Goal: Transaction & Acquisition: Purchase product/service

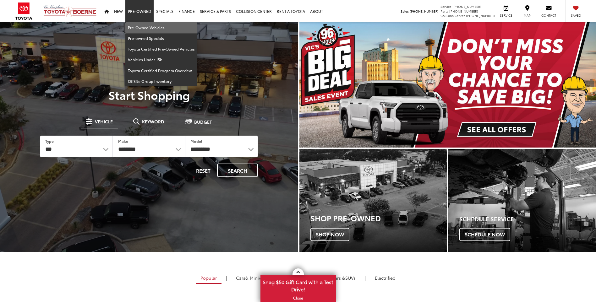
click at [134, 23] on link "Pre-Owned Vehicles" at bounding box center [161, 27] width 72 height 11
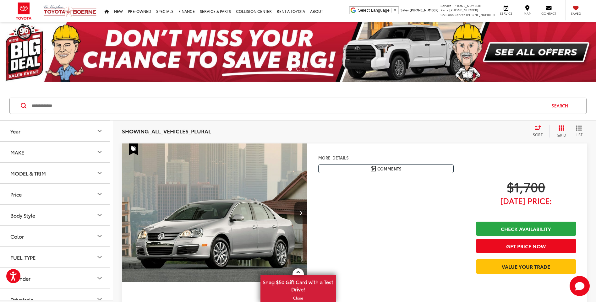
click at [31, 170] on div "MODEL & TRIM" at bounding box center [27, 173] width 35 height 6
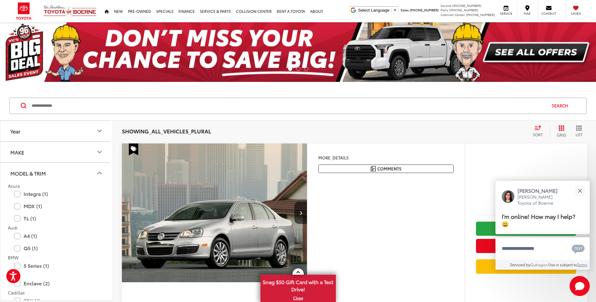
click at [75, 176] on button "MODEL & TRIM" at bounding box center [56, 173] width 113 height 20
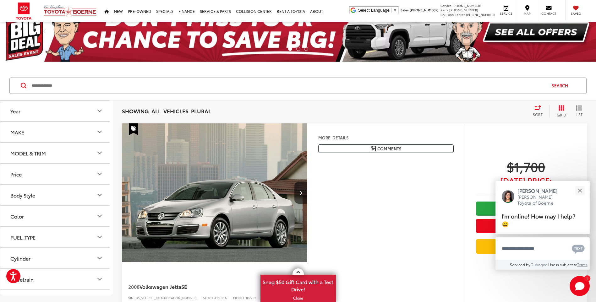
scroll to position [31, 0]
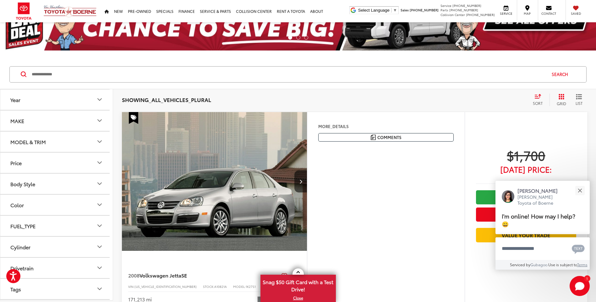
click at [35, 197] on button "Color" at bounding box center [56, 205] width 113 height 20
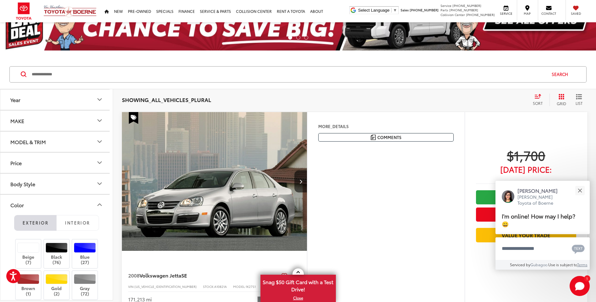
click at [34, 183] on div "Body Style" at bounding box center [22, 184] width 25 height 6
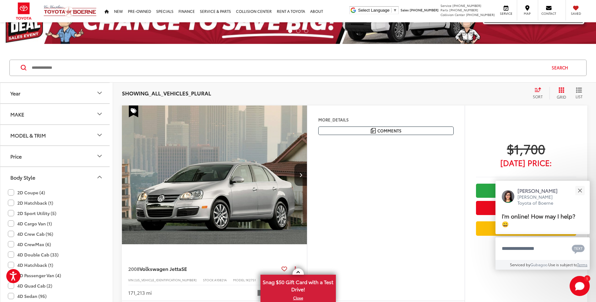
scroll to position [0, 0]
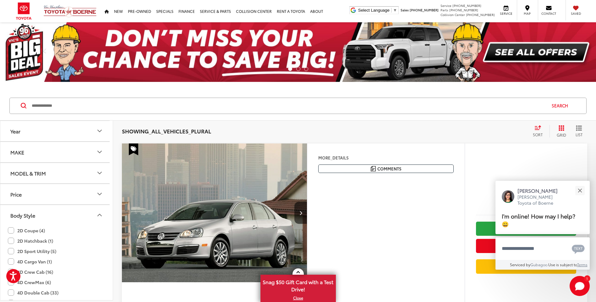
click at [80, 213] on button "Body Style" at bounding box center [56, 215] width 113 height 20
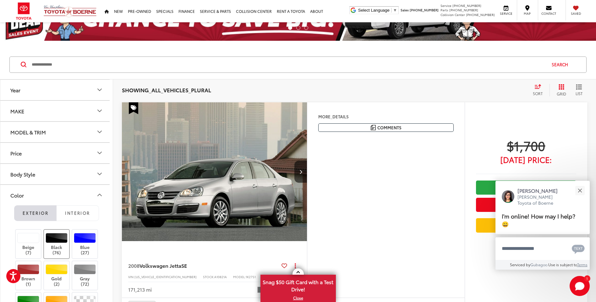
scroll to position [94, 0]
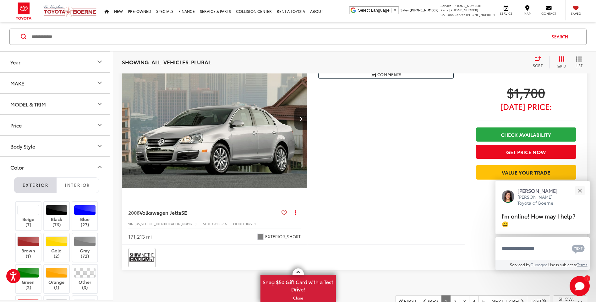
click at [84, 164] on button "Color" at bounding box center [56, 167] width 113 height 20
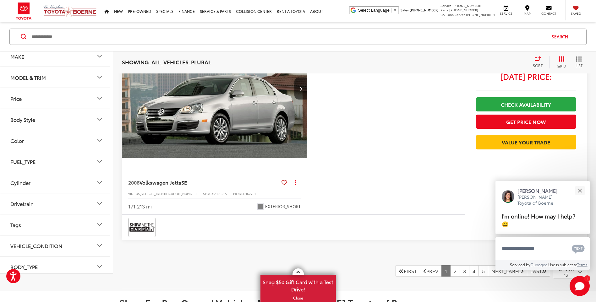
scroll to position [157, 0]
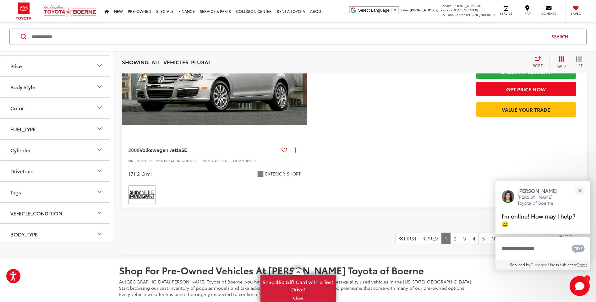
click at [35, 234] on div "BODY_TYPE" at bounding box center [23, 234] width 27 height 6
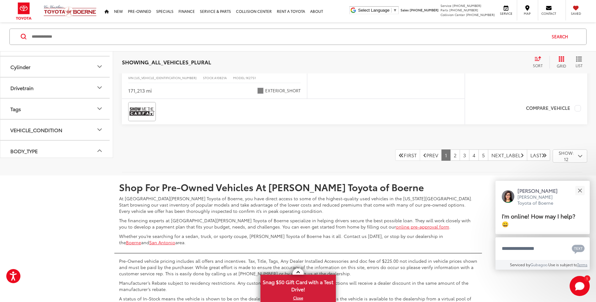
scroll to position [251, 0]
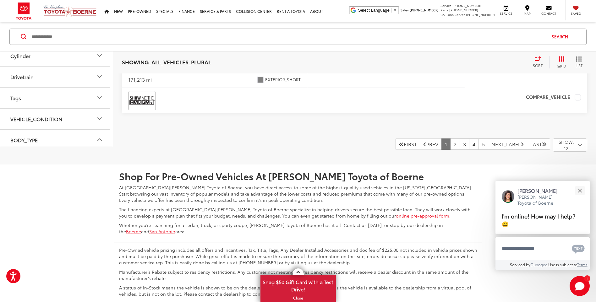
click at [100, 143] on icon "BODY_TYPE" at bounding box center [100, 140] width 8 height 8
click at [100, 140] on icon "BODY_TYPE" at bounding box center [100, 140] width 8 height 8
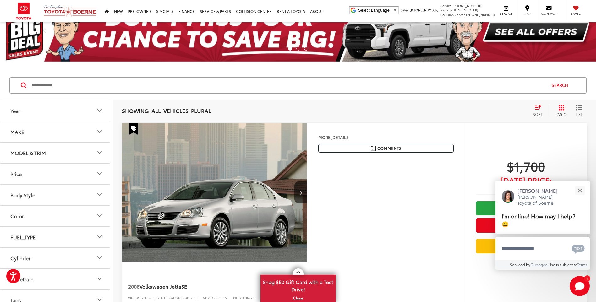
scroll to position [31, 0]
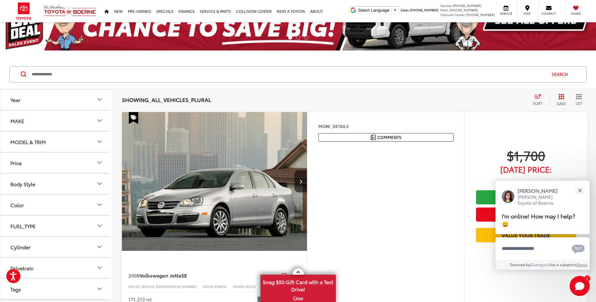
click at [57, 183] on button "Body Style" at bounding box center [56, 184] width 113 height 20
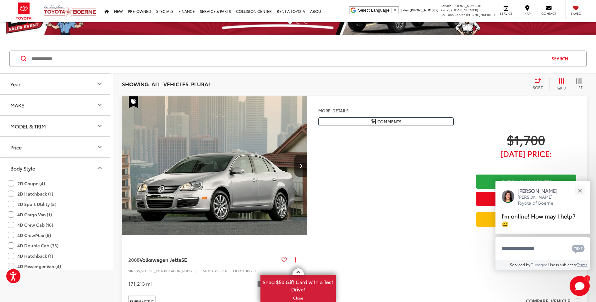
scroll to position [0, 0]
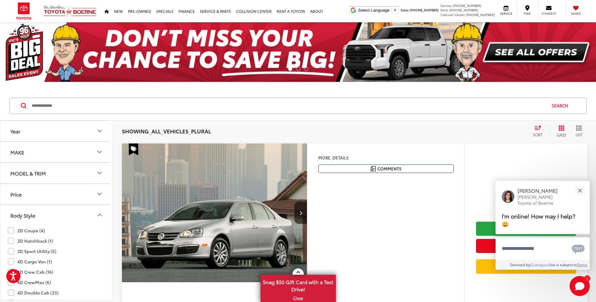
click at [72, 214] on button "Body Style" at bounding box center [56, 215] width 113 height 20
click at [59, 155] on button "MAKE" at bounding box center [56, 152] width 113 height 20
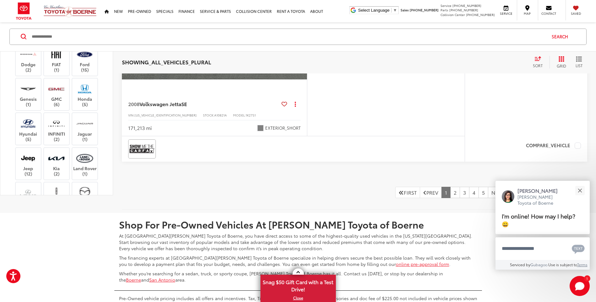
scroll to position [251, 0]
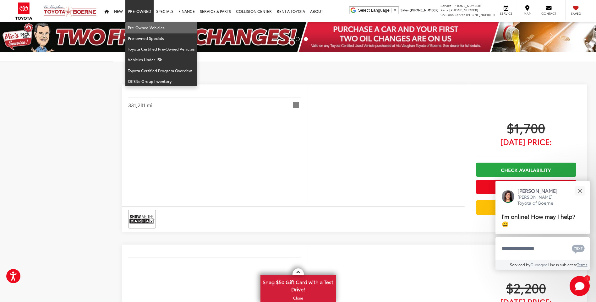
drag, startPoint x: 141, startPoint y: 26, endPoint x: 194, endPoint y: 191, distance: 173.3
click at [141, 26] on link "Pre-Owned Vehicles" at bounding box center [161, 27] width 72 height 11
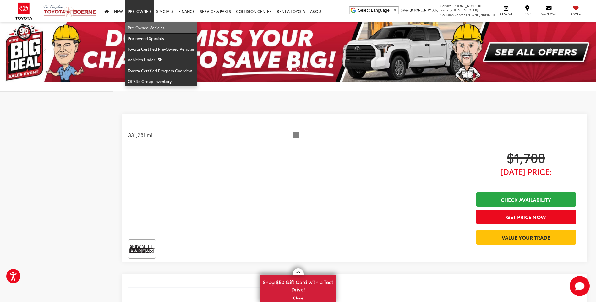
click at [141, 27] on link "Pre-Owned Vehicles" at bounding box center [161, 27] width 72 height 11
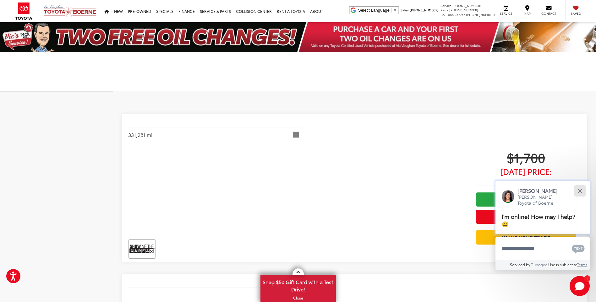
click at [580, 191] on div "Close" at bounding box center [580, 191] width 4 height 4
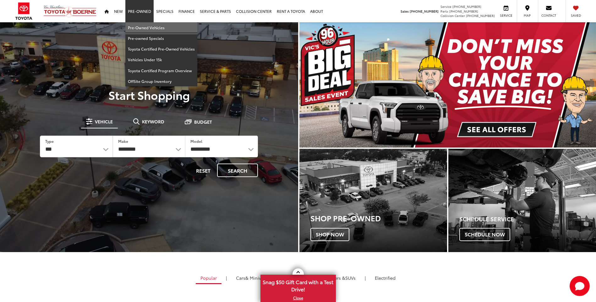
click at [136, 25] on link "Pre-Owned Vehicles" at bounding box center [161, 27] width 72 height 11
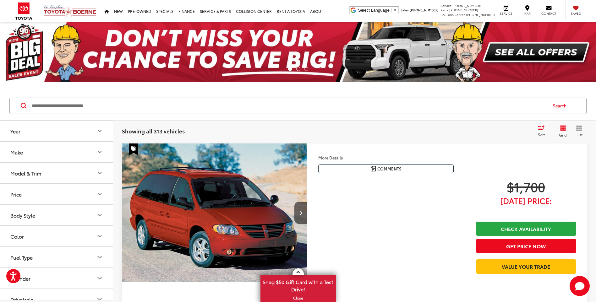
click at [126, 109] on input "Search by Make, Model, or Keyword" at bounding box center [289, 105] width 516 height 15
type input "******"
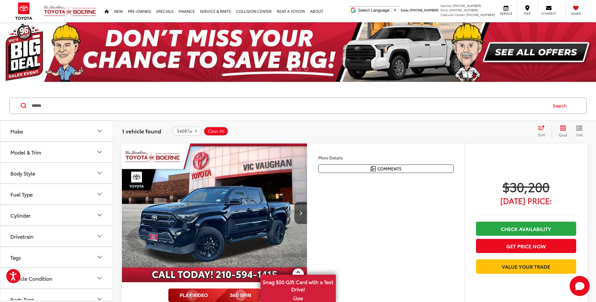
click at [237, 214] on img "2024 Toyota Tacoma SR 0" at bounding box center [215, 213] width 186 height 139
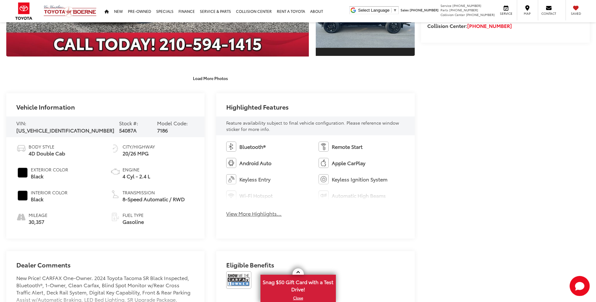
click at [241, 214] on button "View More Highlights..." at bounding box center [253, 213] width 55 height 7
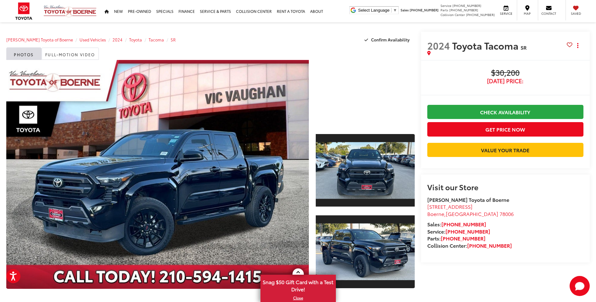
click at [422, 71] on div "Buy $30,200 [DATE] Price: Check Availability Get Price Now Value Your Trade $30…" at bounding box center [505, 114] width 169 height 108
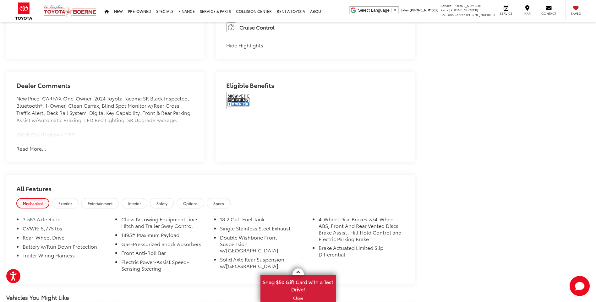
scroll to position [471, 0]
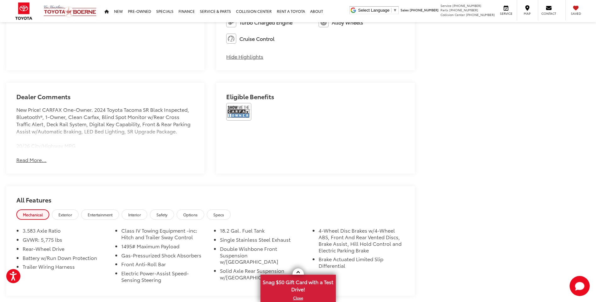
click at [37, 160] on button "Read More..." at bounding box center [31, 159] width 30 height 7
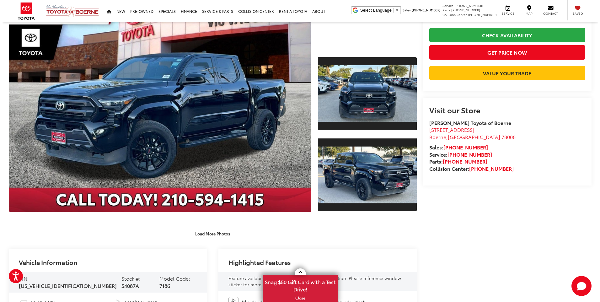
scroll to position [0, 0]
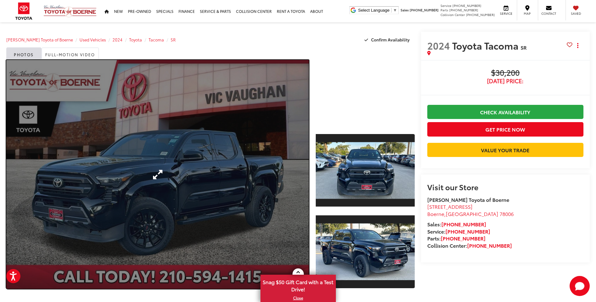
click at [296, 171] on link "Expand Photo 0" at bounding box center [157, 174] width 302 height 229
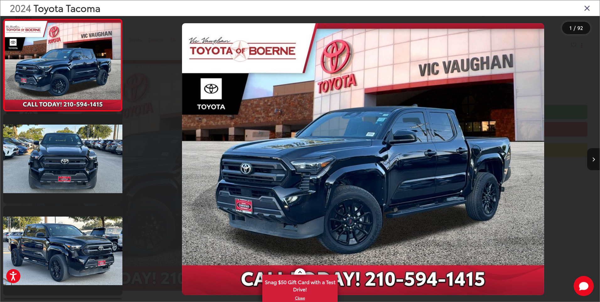
click at [586, 8] on icon "Close gallery" at bounding box center [587, 8] width 6 height 8
